Goal: Task Accomplishment & Management: Use online tool/utility

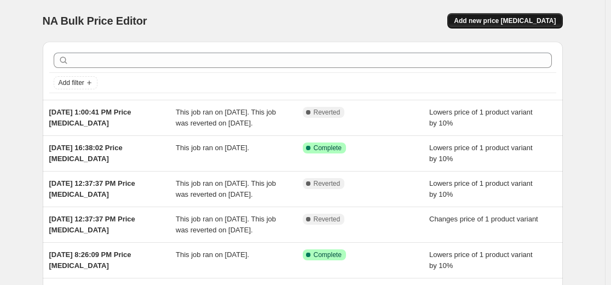
click at [511, 16] on button "Add new price change job" at bounding box center [504, 20] width 115 height 15
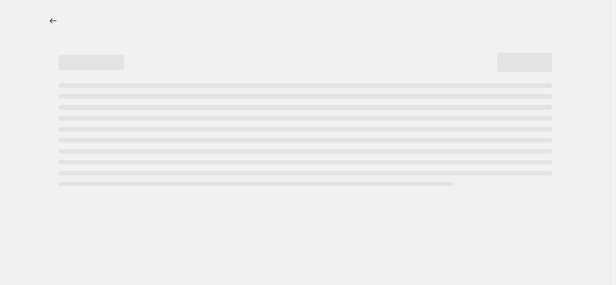
select select "percentage"
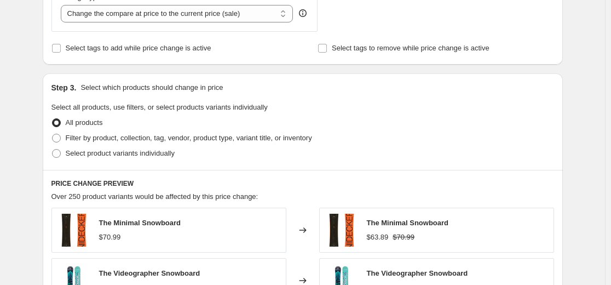
scroll to position [493, 0]
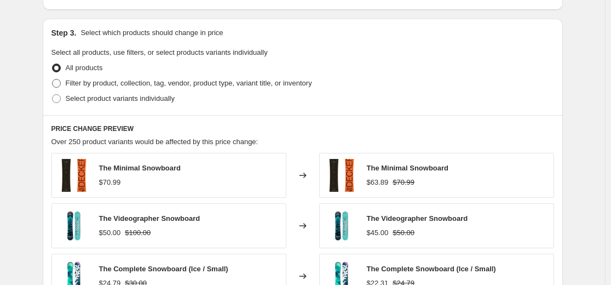
click at [193, 82] on span "Filter by product, collection, tag, vendor, product type, variant title, or inv…" at bounding box center [189, 83] width 246 height 8
click at [53, 79] on input "Filter by product, collection, tag, vendor, product type, variant title, or inv…" at bounding box center [52, 79] width 1 height 1
radio input "true"
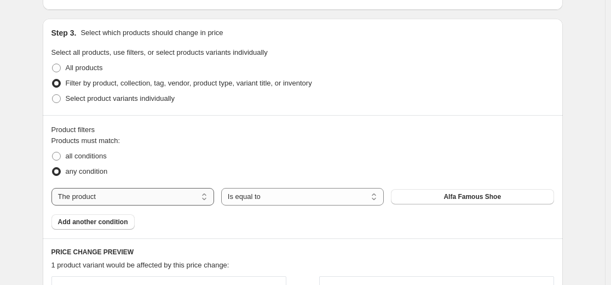
click at [96, 191] on select "The product The product's collection The product's tag The product's vendor The…" at bounding box center [132, 197] width 163 height 18
select select "collection"
click at [430, 201] on button "C1" at bounding box center [472, 196] width 163 height 15
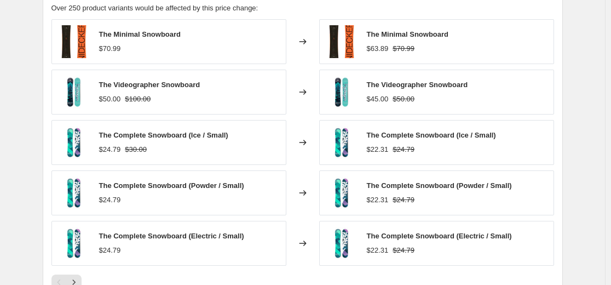
scroll to position [766, 0]
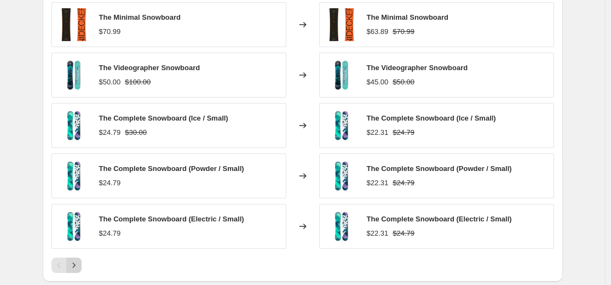
click at [77, 266] on icon "Next" at bounding box center [73, 264] width 11 height 11
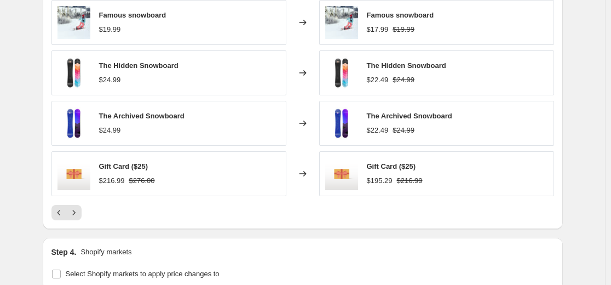
scroll to position [821, 0]
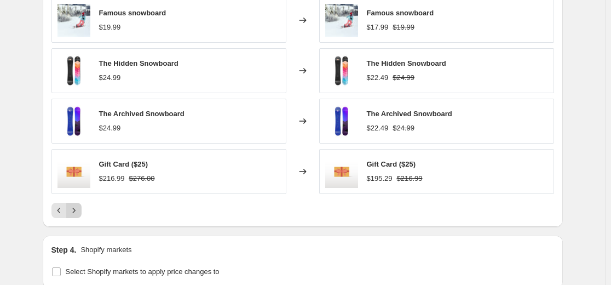
click at [73, 215] on icon "Next" at bounding box center [73, 210] width 11 height 11
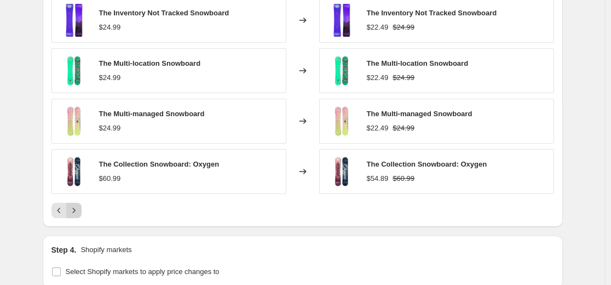
click at [77, 216] on icon "Next" at bounding box center [73, 210] width 11 height 11
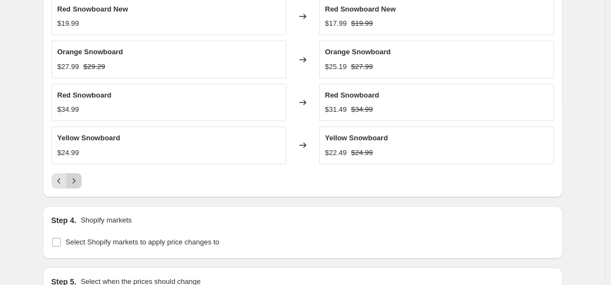
click at [79, 180] on icon "Next" at bounding box center [73, 180] width 11 height 11
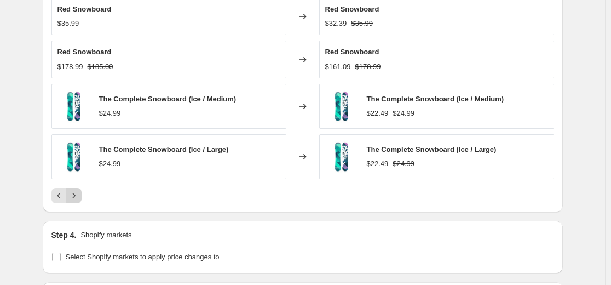
click at [79, 197] on icon "Next" at bounding box center [73, 195] width 11 height 11
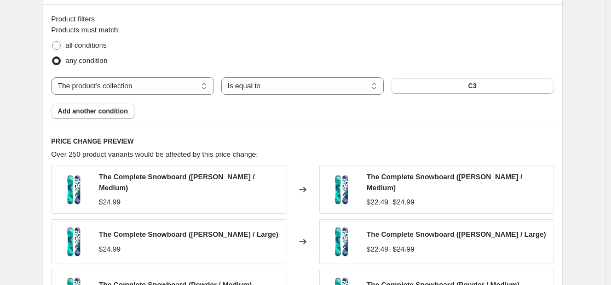
scroll to position [547, 0]
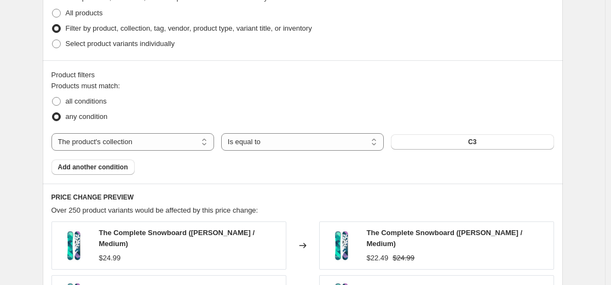
click at [112, 209] on span "Over 250 product variants would be affected by this price change:" at bounding box center [154, 210] width 207 height 8
click at [259, 228] on div "The Complete Snowboard (Dawn / Medium) $24.99" at bounding box center [168, 245] width 235 height 48
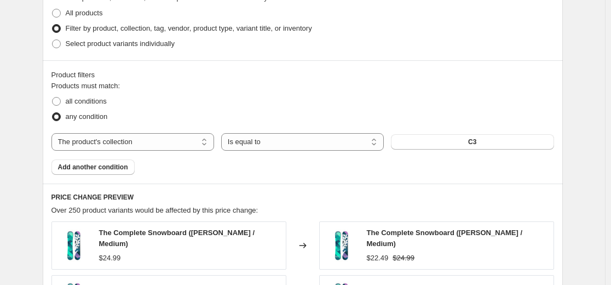
click at [282, 209] on div "Over 250 product variants would be affected by this price change:" at bounding box center [302, 210] width 503 height 11
click at [36, 247] on div "Create new price change job. This page is ready Create new price change job Dra…" at bounding box center [303, 94] width 546 height 1282
click at [33, 250] on div "Create new price change job. This page is ready Create new price change job Dra…" at bounding box center [303, 94] width 546 height 1282
click at [143, 195] on h6 "PRICE CHANGE PREVIEW" at bounding box center [302, 197] width 503 height 9
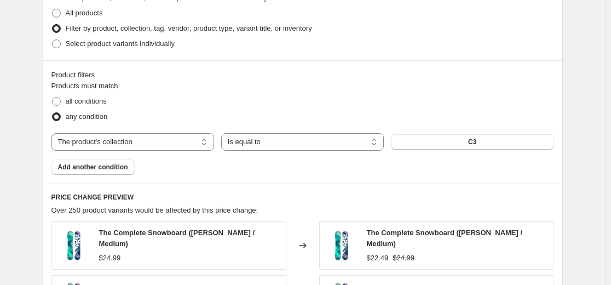
click at [32, 197] on div "Create new price change job. This page is ready Create new price change job Dra…" at bounding box center [303, 94] width 546 height 1282
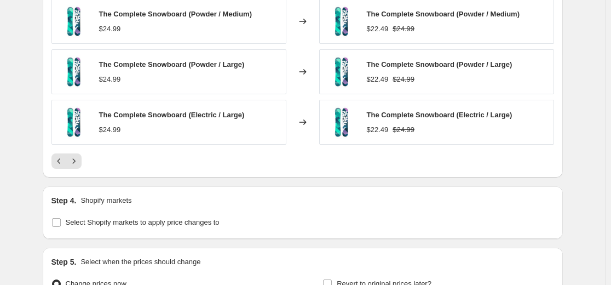
scroll to position [876, 0]
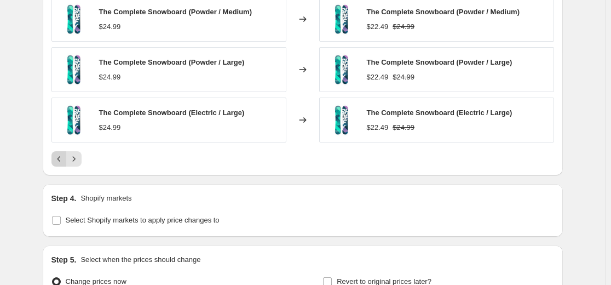
click at [65, 159] on icon "Previous" at bounding box center [59, 158] width 11 height 11
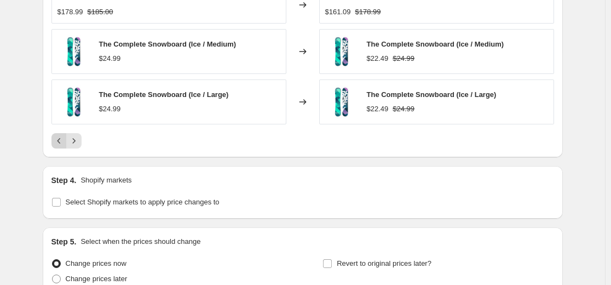
click at [62, 138] on icon "Previous" at bounding box center [59, 140] width 11 height 11
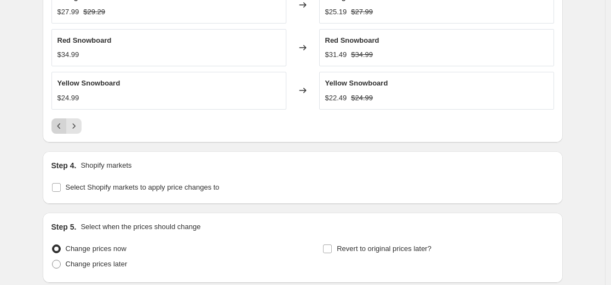
click at [54, 126] on button "Previous" at bounding box center [58, 125] width 15 height 15
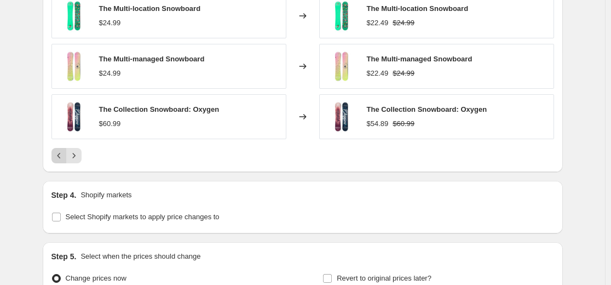
click at [59, 157] on icon "Previous" at bounding box center [59, 155] width 11 height 11
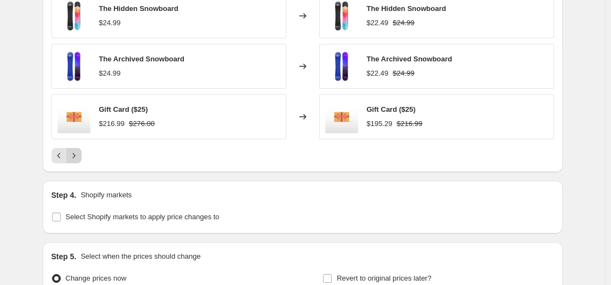
click at [70, 153] on button "Next" at bounding box center [73, 155] width 15 height 15
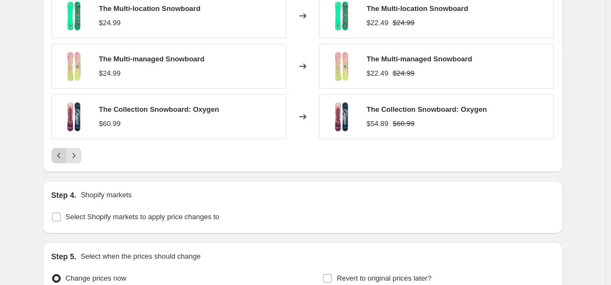
click at [59, 159] on icon "Previous" at bounding box center [59, 155] width 11 height 11
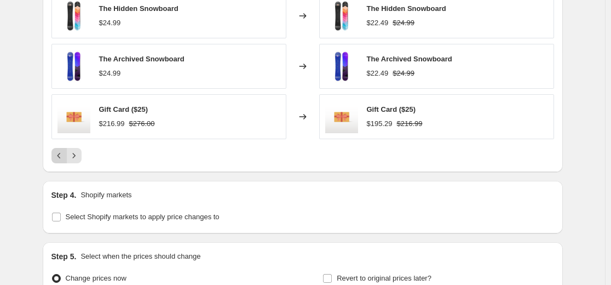
click at [59, 159] on icon "Previous" at bounding box center [59, 155] width 11 height 11
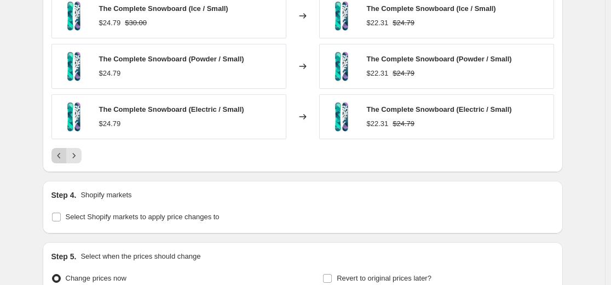
click at [59, 159] on div "Pagination" at bounding box center [58, 155] width 15 height 15
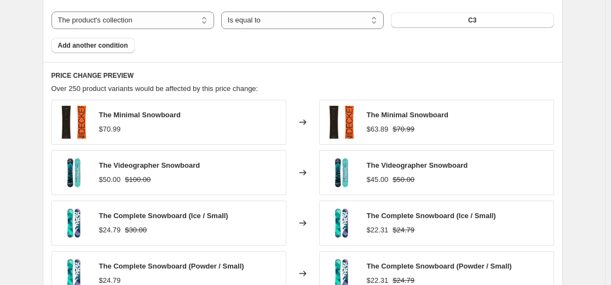
scroll to position [657, 0]
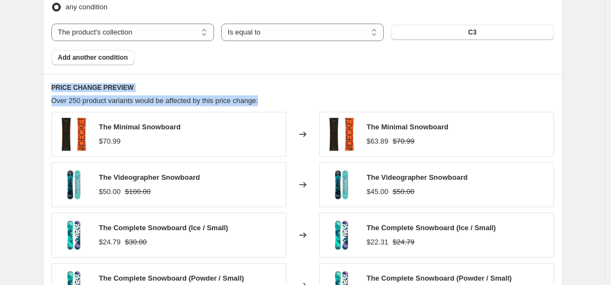
drag, startPoint x: 55, startPoint y: 89, endPoint x: 267, endPoint y: 96, distance: 212.0
click at [267, 96] on div "PRICE CHANGE PREVIEW Over 250 product variants would be affected by this price …" at bounding box center [303, 232] width 520 height 317
click at [77, 105] on span "Over 250 product variants would be affected by this price change:" at bounding box center [154, 100] width 207 height 8
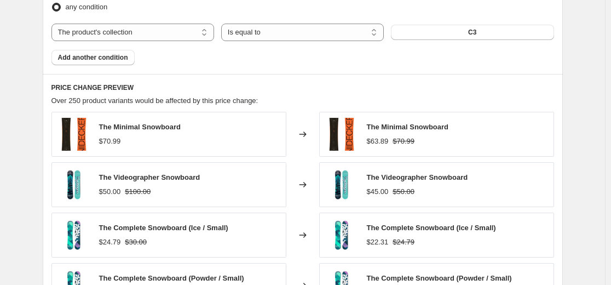
click at [106, 103] on span "Over 250 product variants would be affected by this price change:" at bounding box center [154, 100] width 207 height 8
click at [121, 101] on span "Over 250 product variants would be affected by this price change:" at bounding box center [154, 100] width 207 height 8
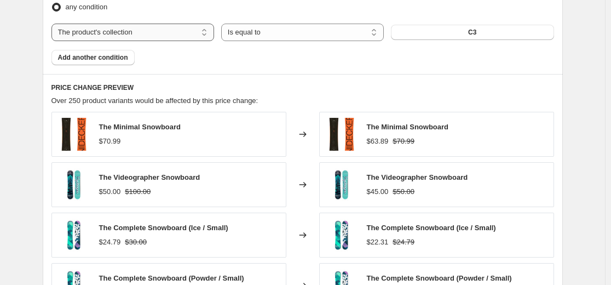
click at [150, 40] on select "The product The product's collection The product's tag The product's vendor The…" at bounding box center [132, 33] width 163 height 18
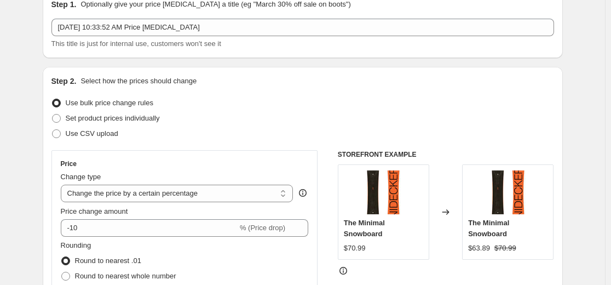
scroll to position [0, 0]
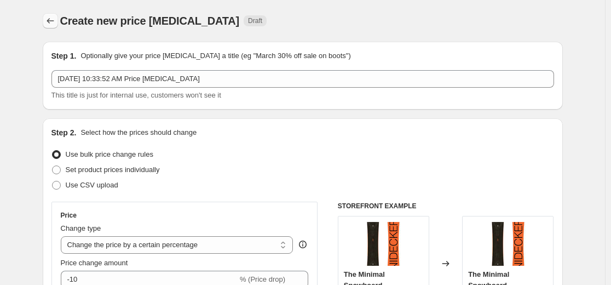
click at [49, 18] on icon "Price change jobs" at bounding box center [50, 20] width 11 height 11
